Goal: Information Seeking & Learning: Learn about a topic

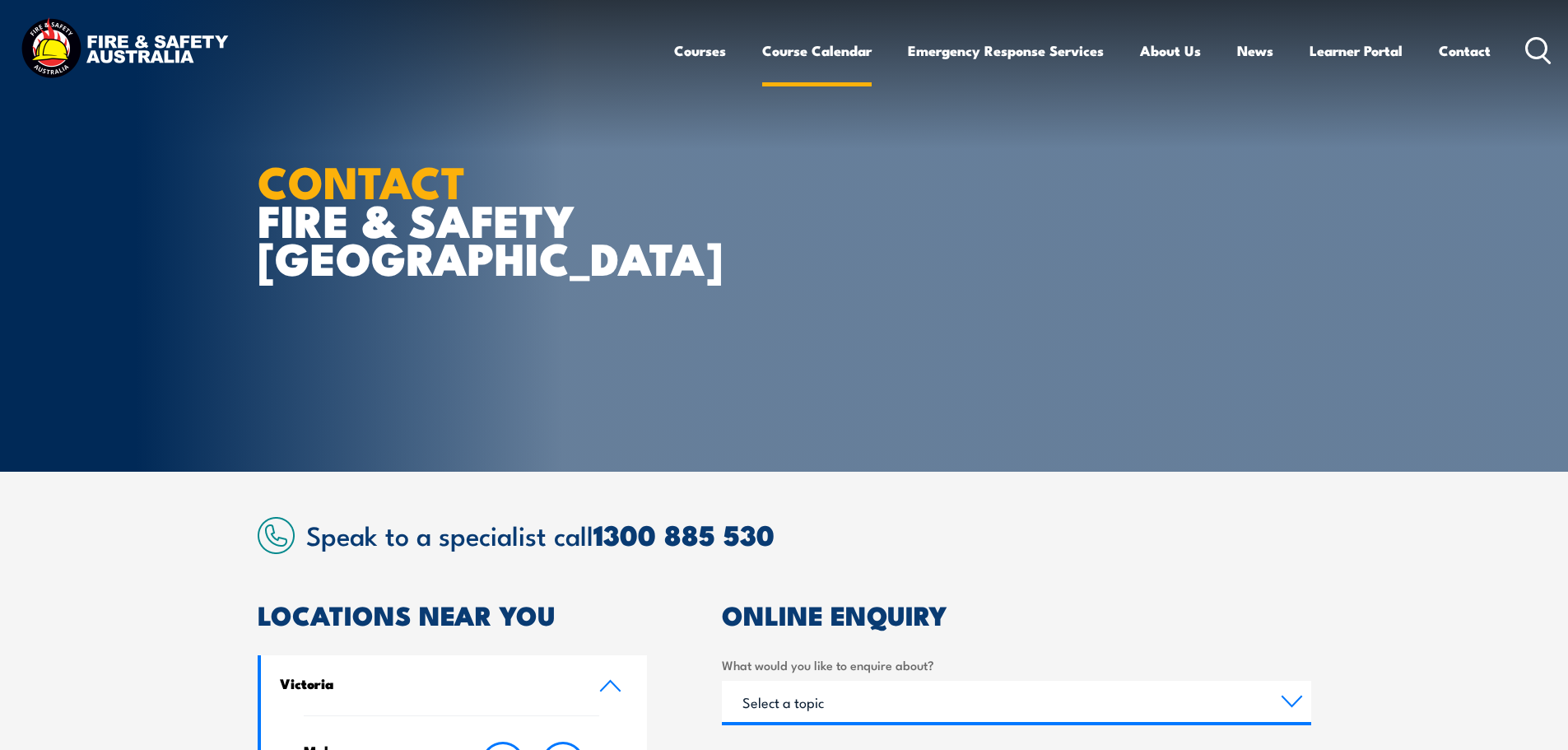
click at [831, 48] on link "Course Calendar" at bounding box center [817, 50] width 110 height 44
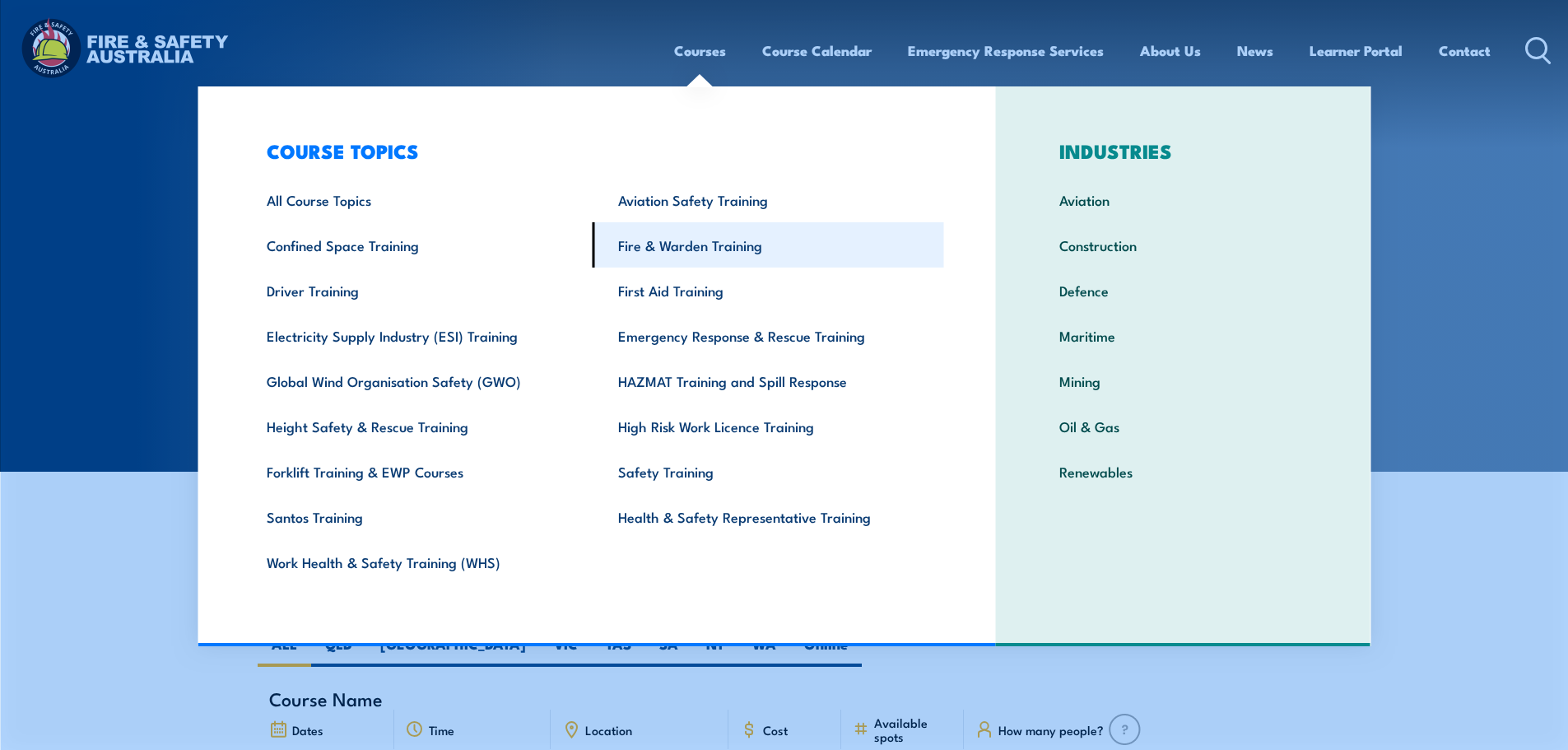
click at [698, 239] on link "Fire & Warden Training" at bounding box center [768, 245] width 352 height 45
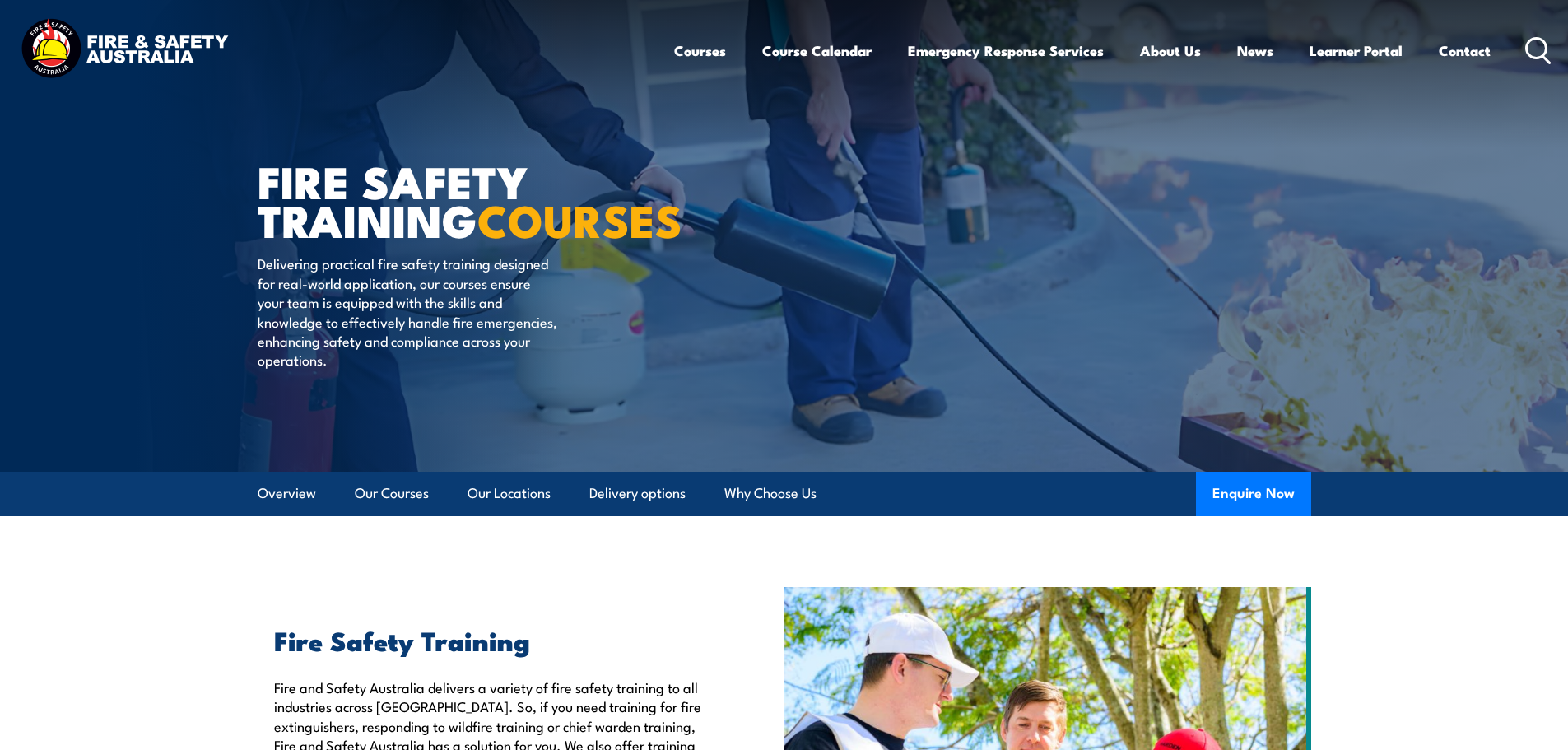
click at [1534, 53] on icon at bounding box center [1539, 51] width 26 height 27
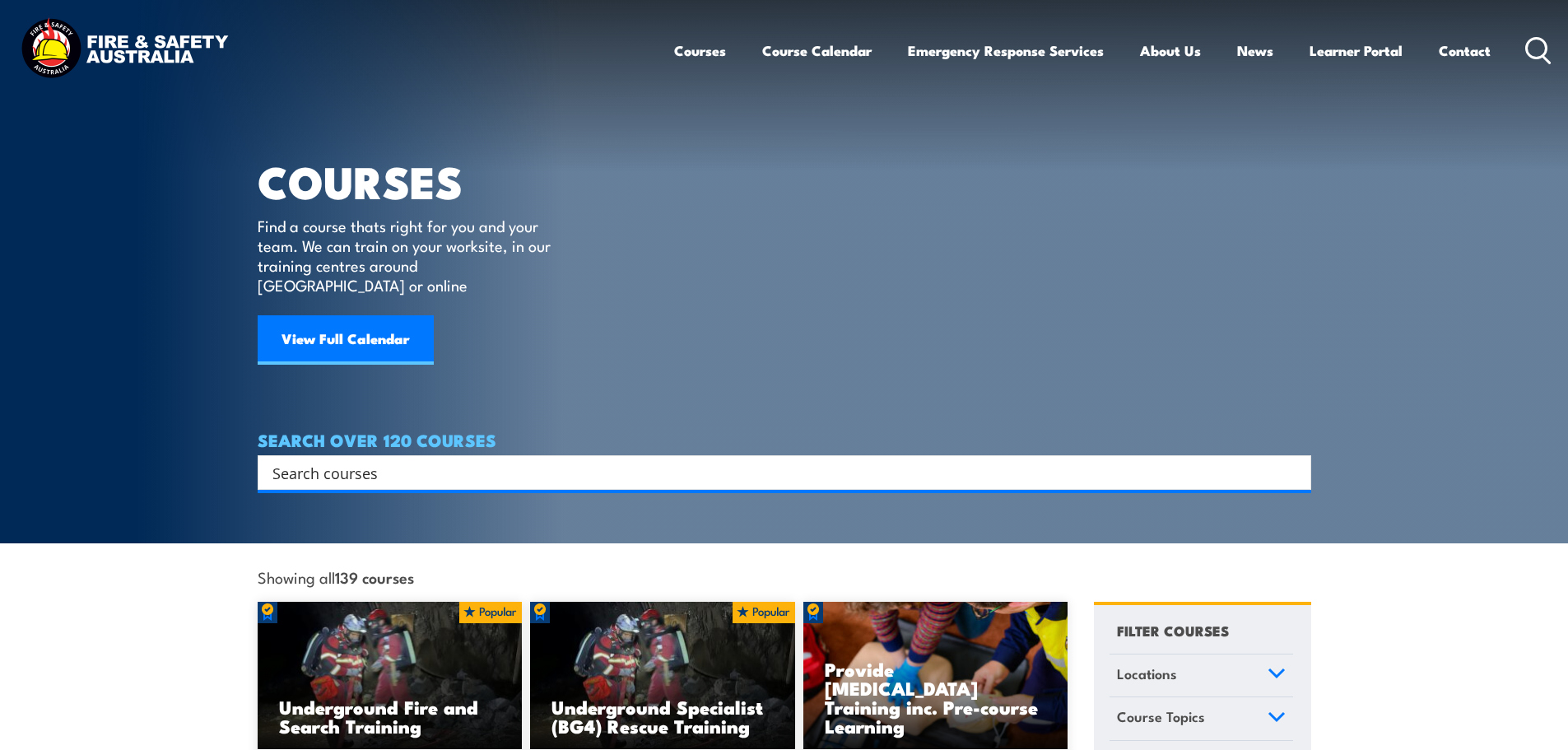
click at [513, 461] on input "Search input" at bounding box center [773, 473] width 1003 height 25
type input "fire warden / chief fire warden training"
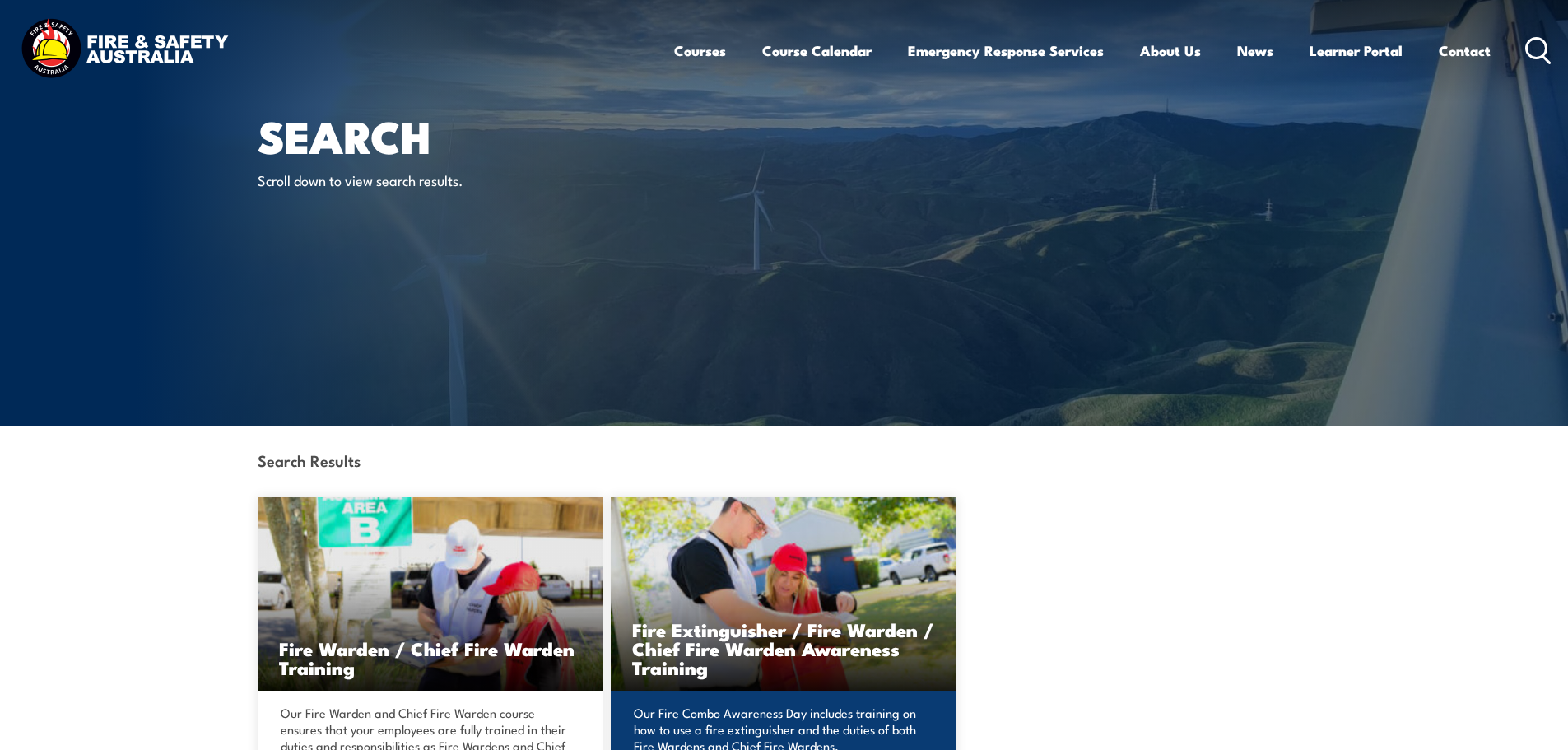
scroll to position [82, 0]
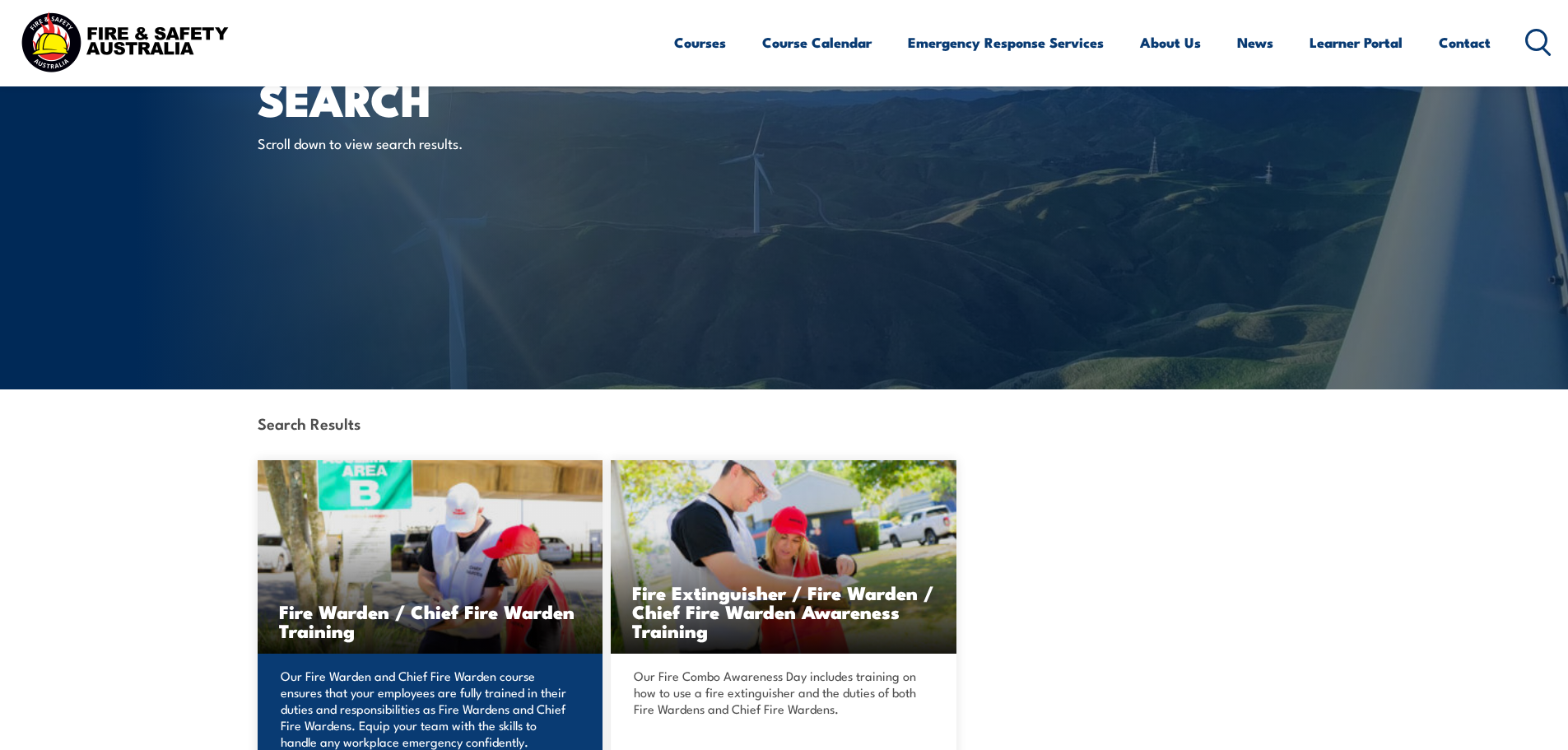
click at [425, 531] on img at bounding box center [430, 557] width 346 height 193
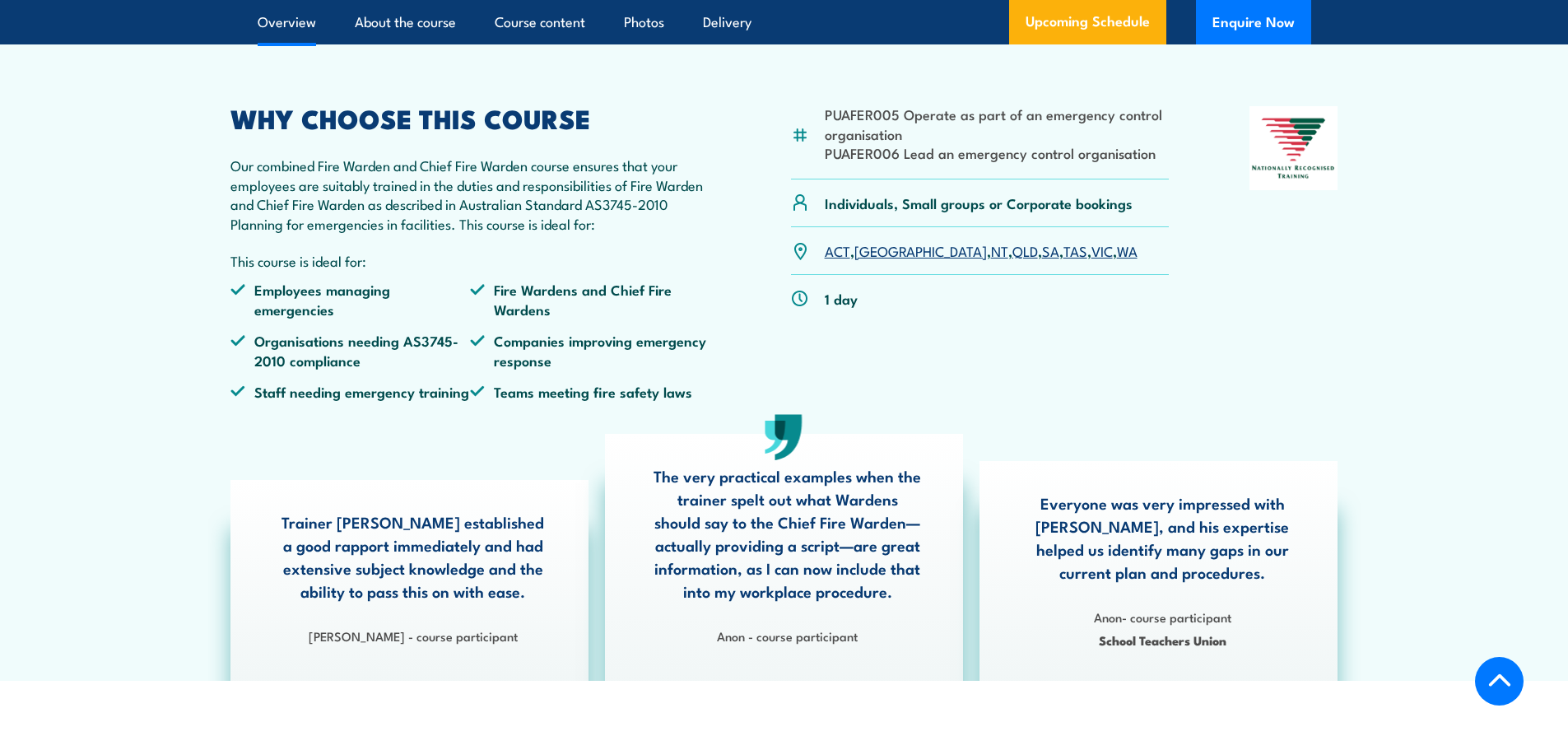
scroll to position [494, 0]
